Goal: Task Accomplishment & Management: Manage account settings

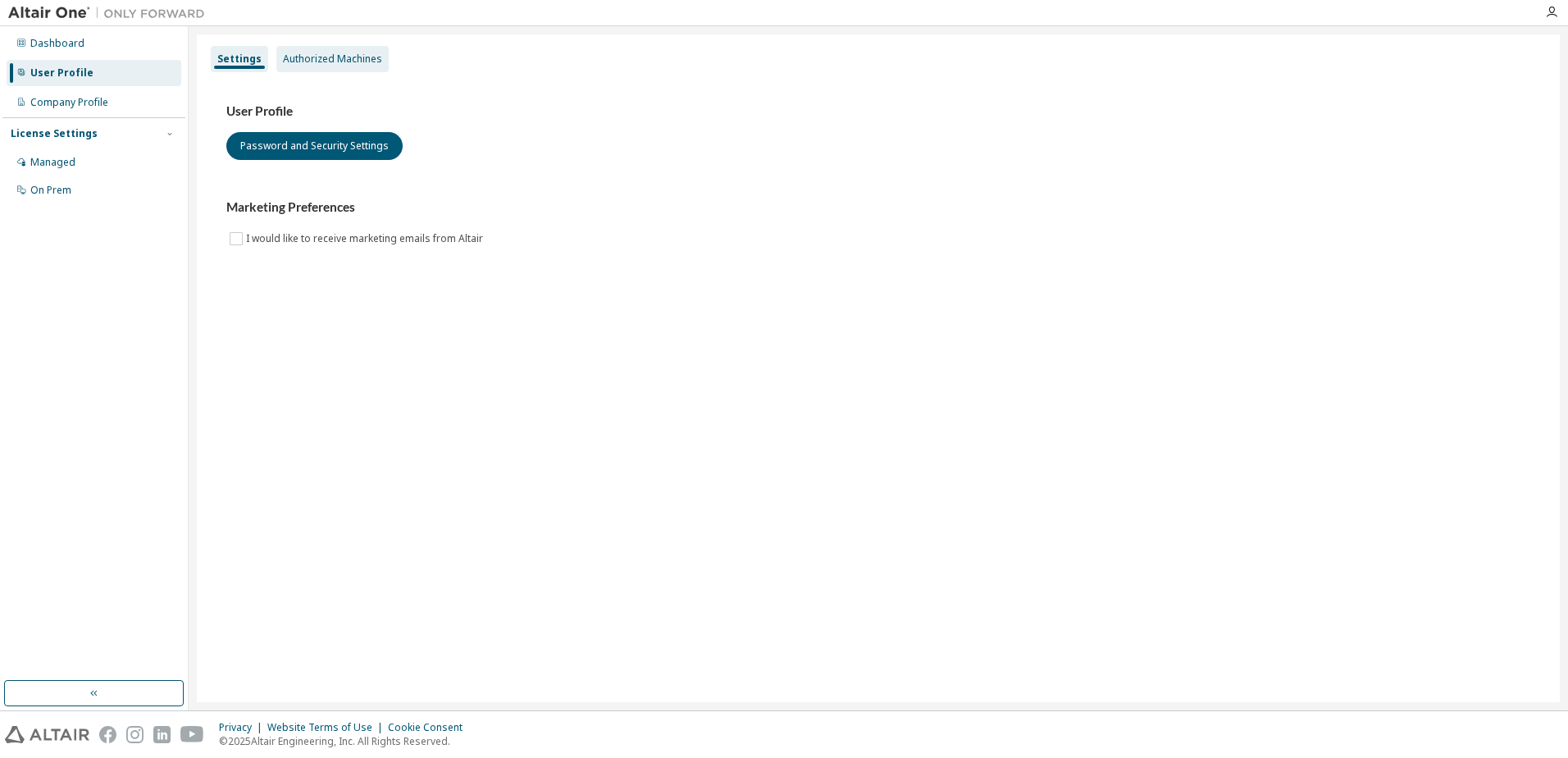
click at [311, 55] on div "Authorized Machines" at bounding box center [333, 58] width 99 height 13
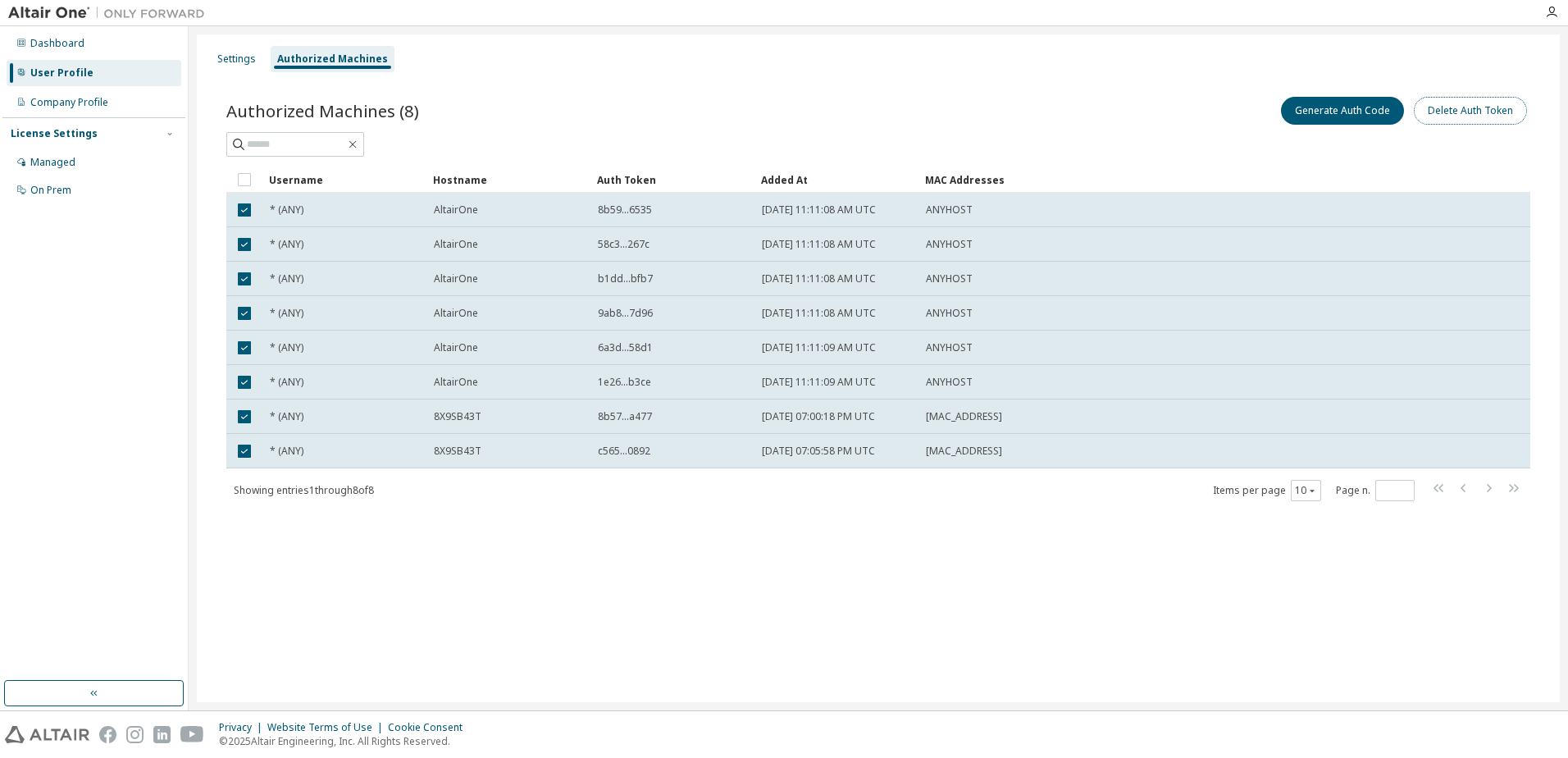
click at [1453, 104] on button "Delete Auth Token" at bounding box center [1470, 110] width 113 height 28
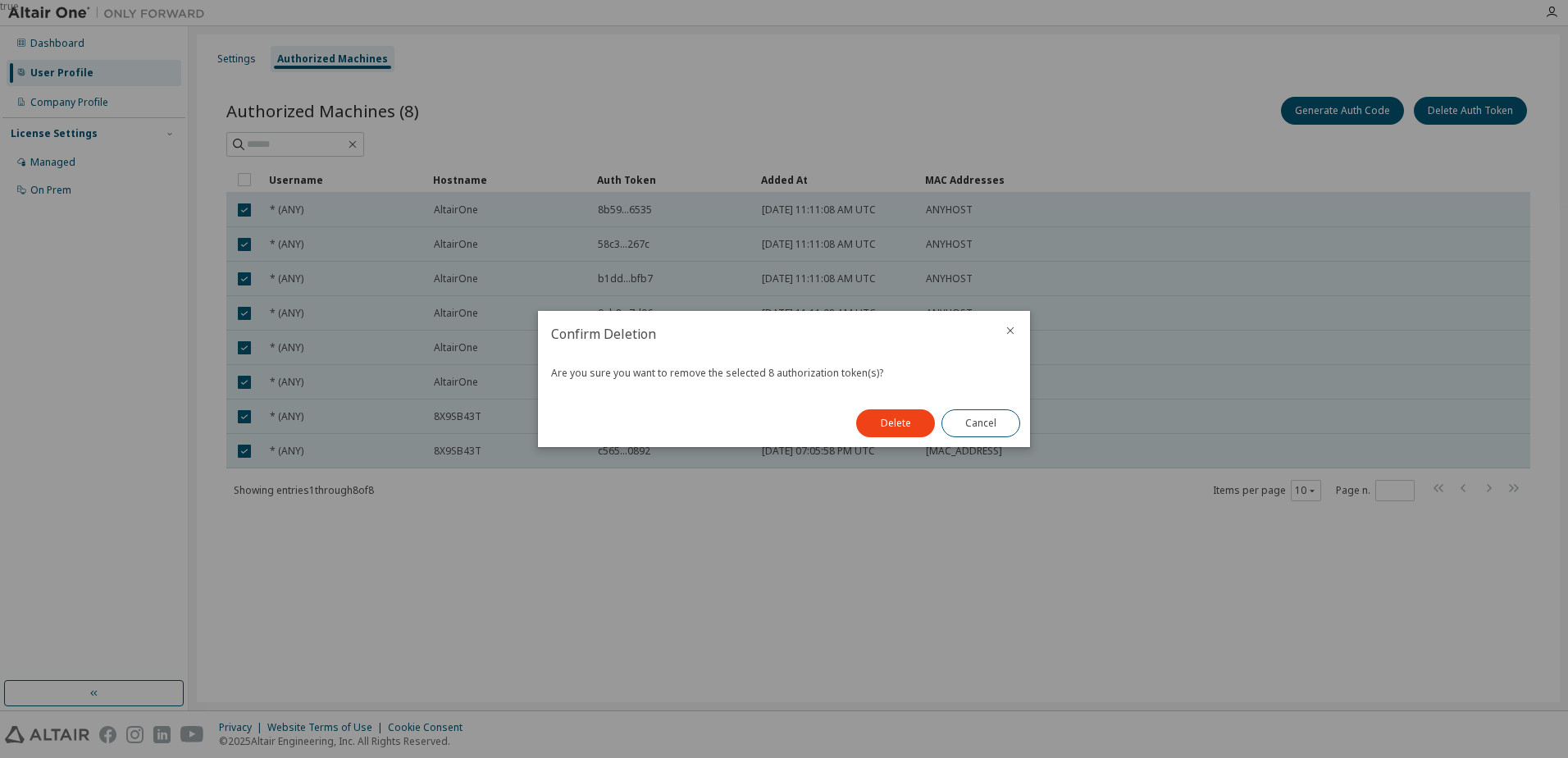
click at [910, 420] on button "Delete" at bounding box center [896, 423] width 79 height 28
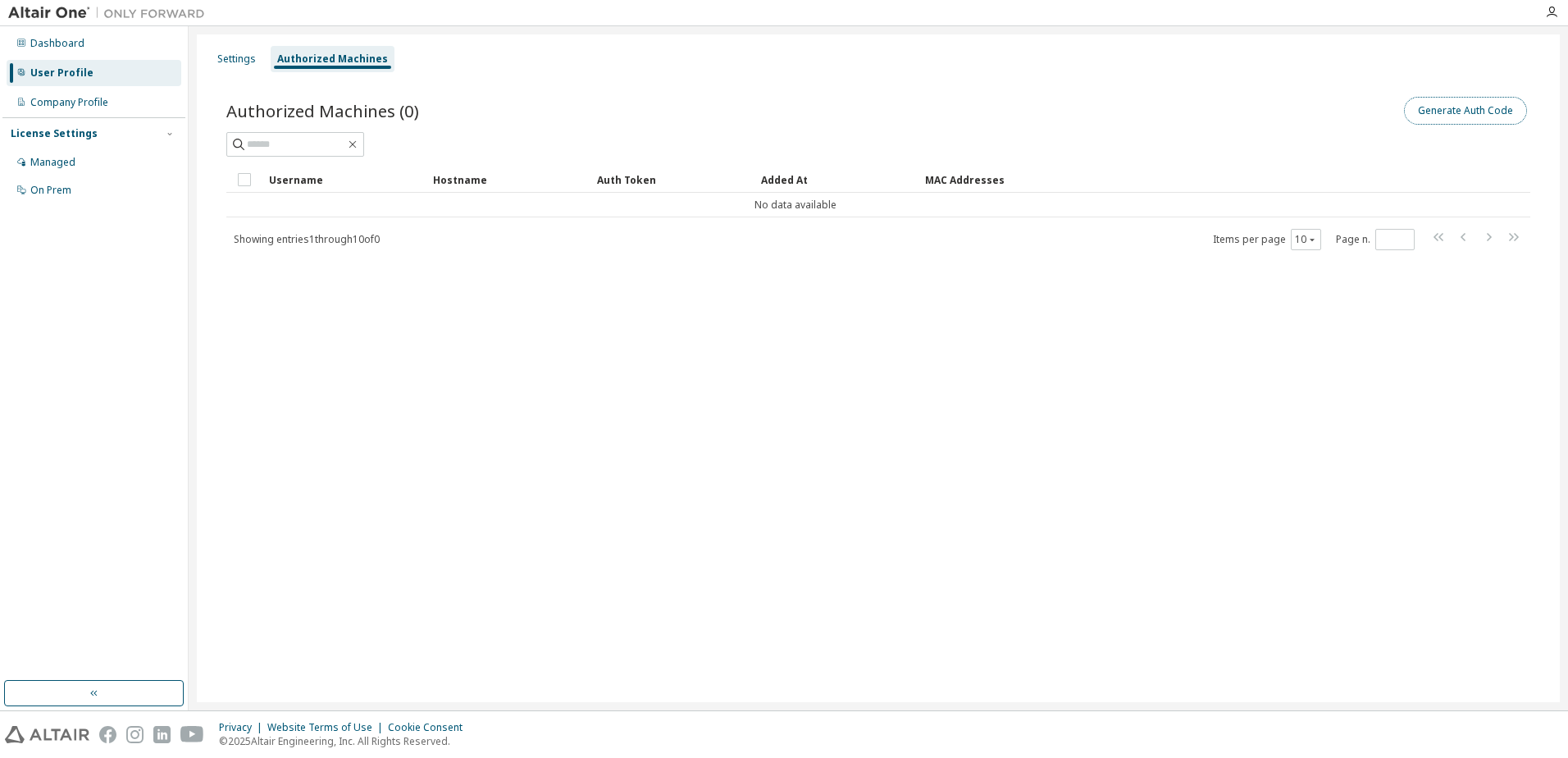
click at [1436, 106] on button "Generate Auth Code" at bounding box center [1465, 110] width 123 height 28
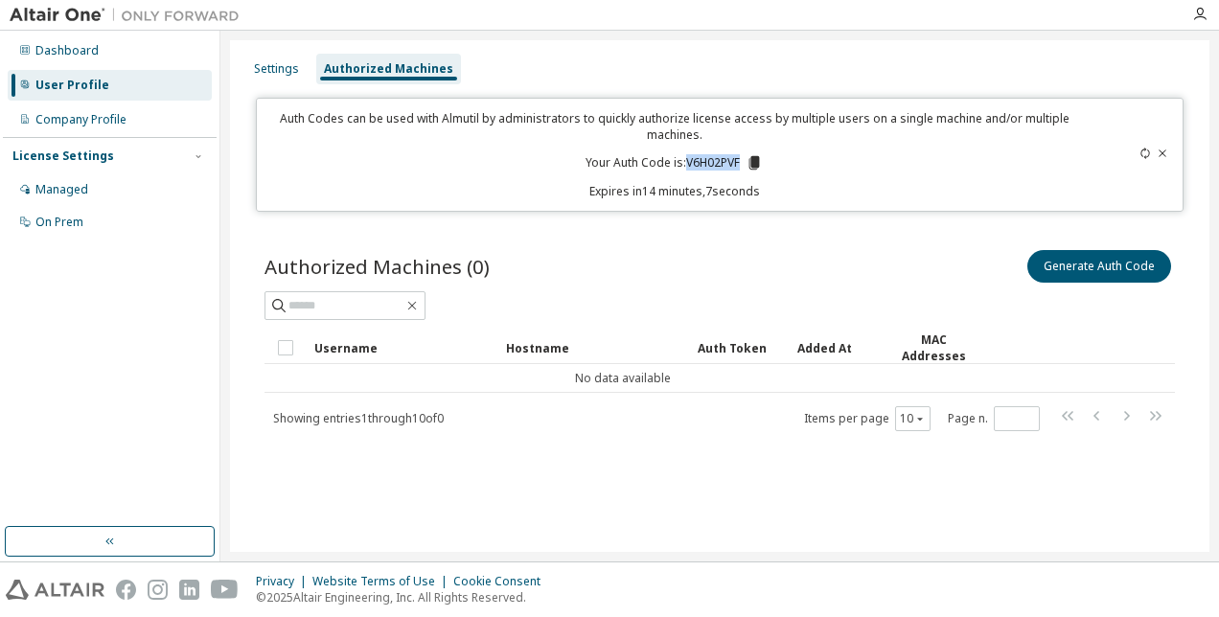
drag, startPoint x: 743, startPoint y: 155, endPoint x: 684, endPoint y: 159, distance: 58.6
click at [684, 159] on p "Your Auth Code is: V6H02PVF" at bounding box center [674, 162] width 177 height 17
copy p "V6H02PVF"
